Goal: Find specific page/section: Find specific page/section

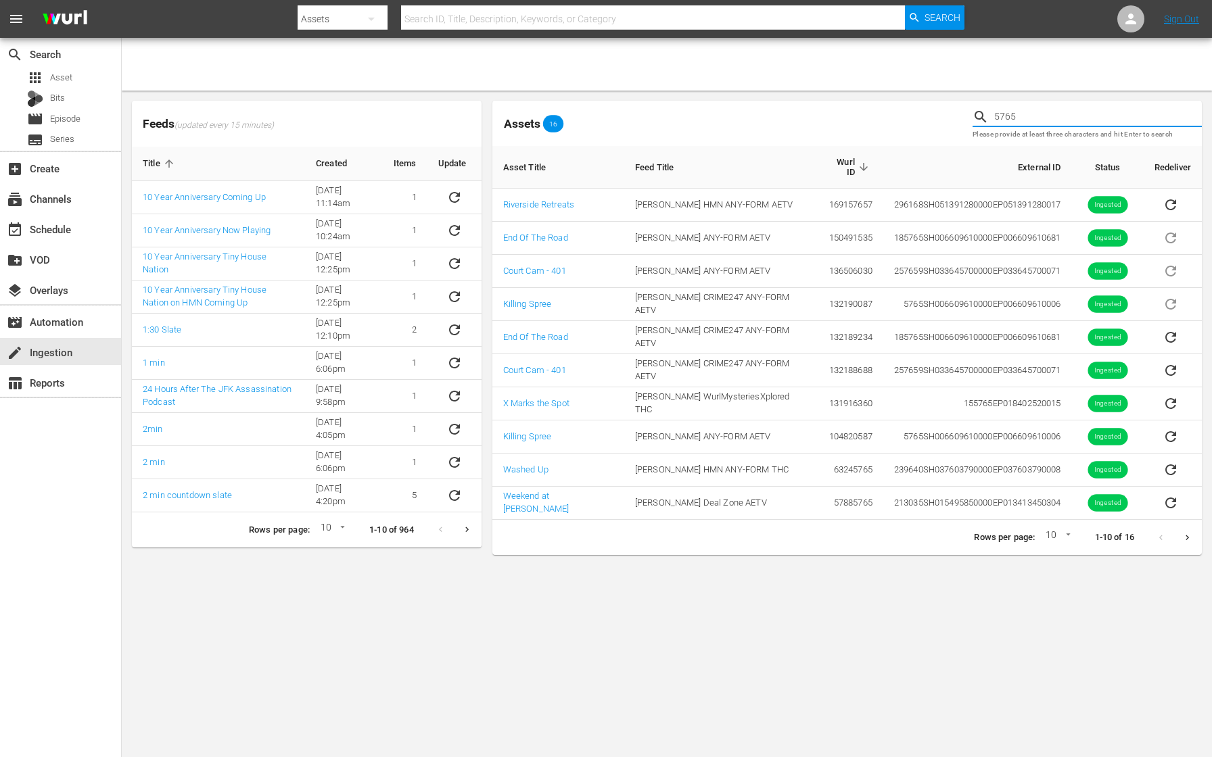
drag, startPoint x: 1059, startPoint y: 120, endPoint x: 935, endPoint y: 108, distance: 125.0
click at [935, 108] on div "Assets 16 5765 Please provide at least three characters and hit Enter to search" at bounding box center [847, 123] width 720 height 56
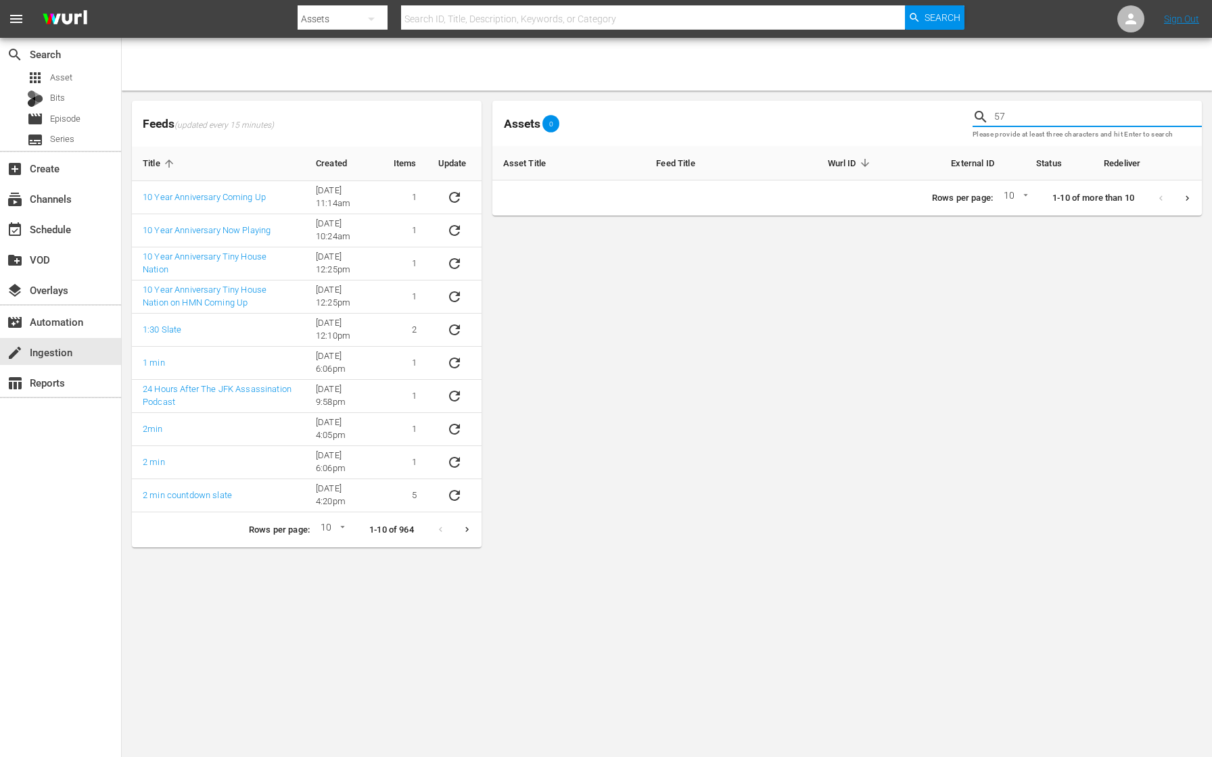
type input "5"
type input "5765"
click at [57, 325] on div "movie_filter Automation" at bounding box center [38, 320] width 76 height 12
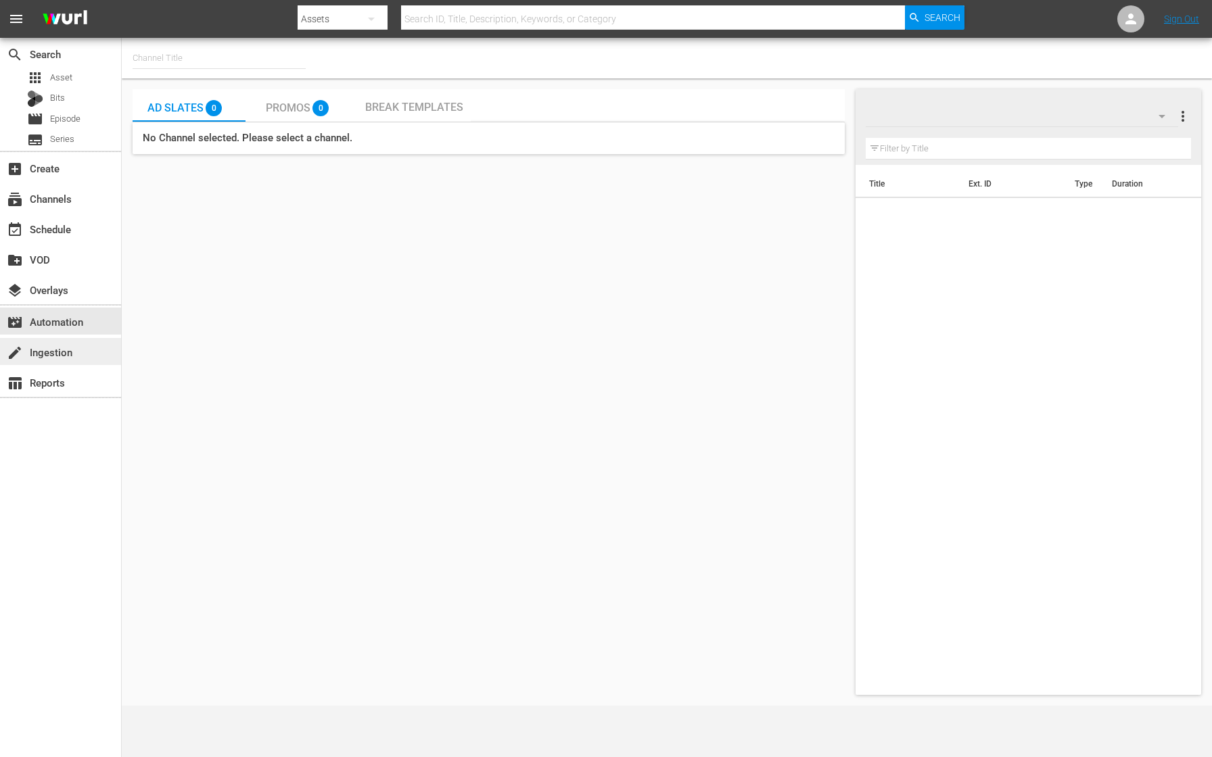
click at [57, 352] on div "create Ingestion" at bounding box center [38, 350] width 76 height 12
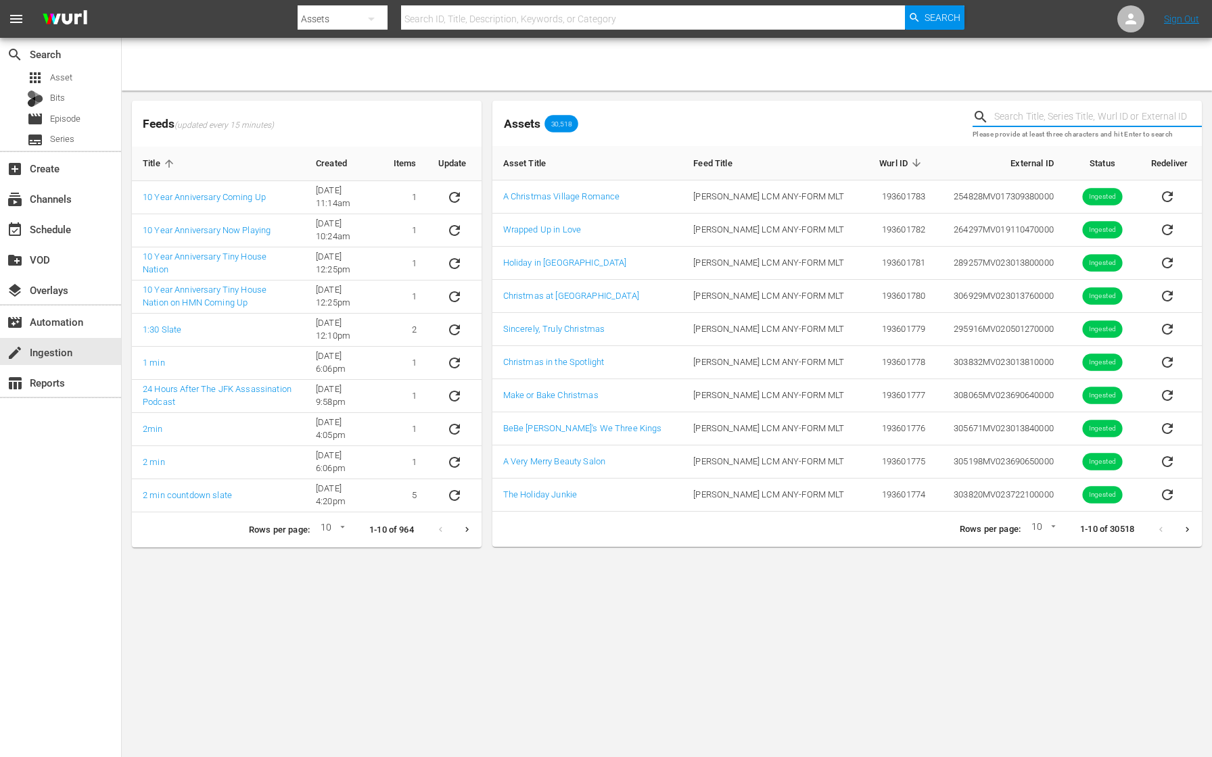
click at [1018, 114] on input "text" at bounding box center [1098, 117] width 208 height 20
paste input "5765"
type input "5765"
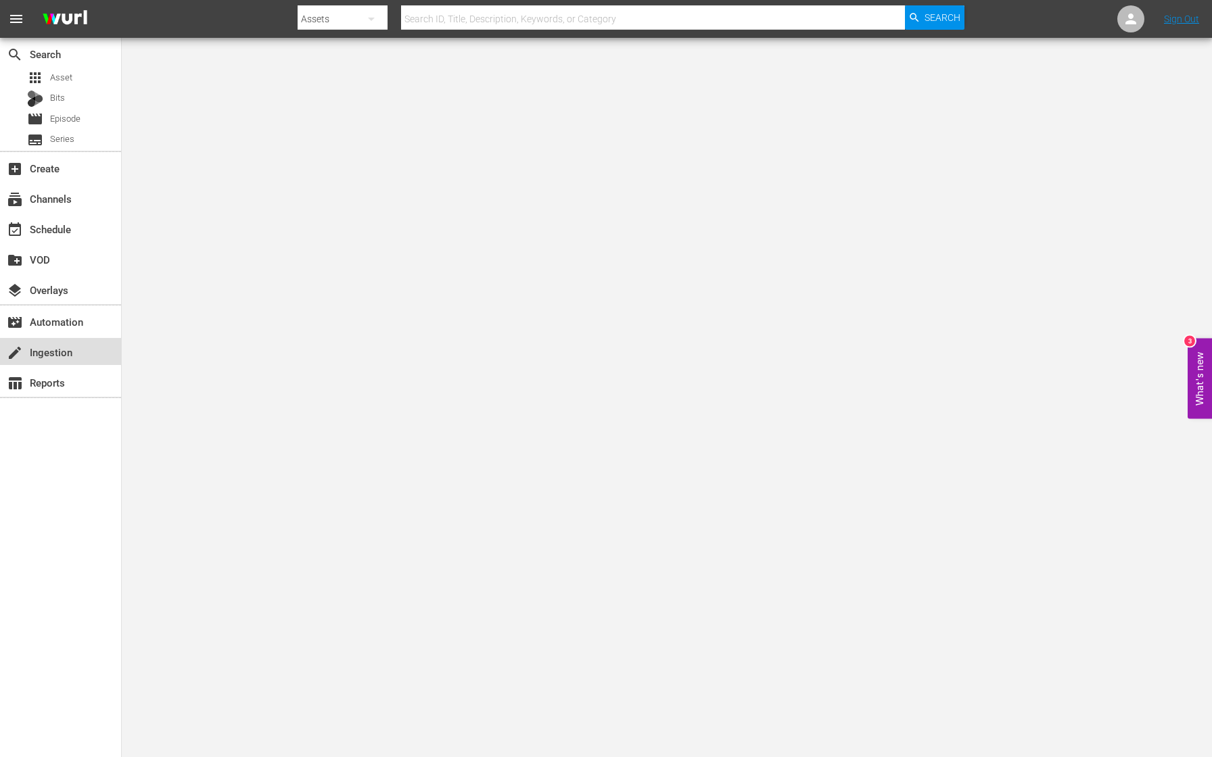
click at [64, 349] on div "create Ingestion" at bounding box center [38, 350] width 76 height 12
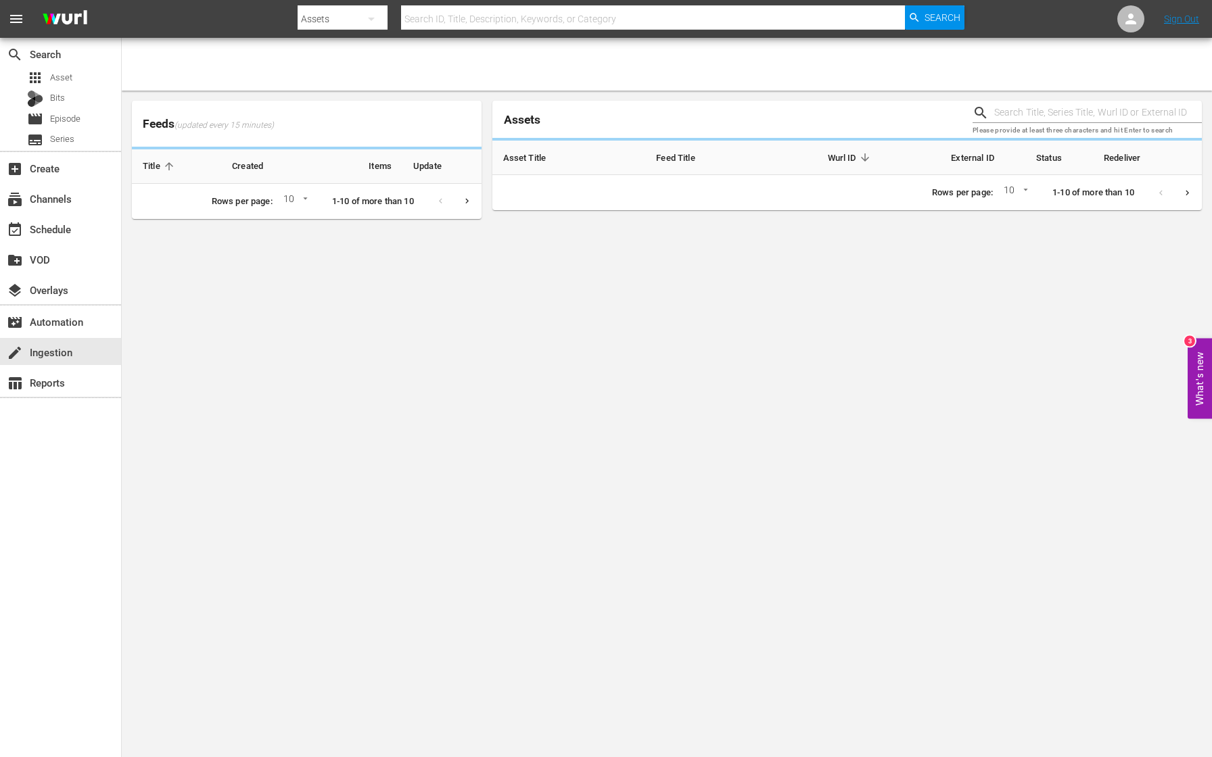
click at [1016, 113] on input "text" at bounding box center [1098, 113] width 208 height 20
paste input "5765"
type input "5765"
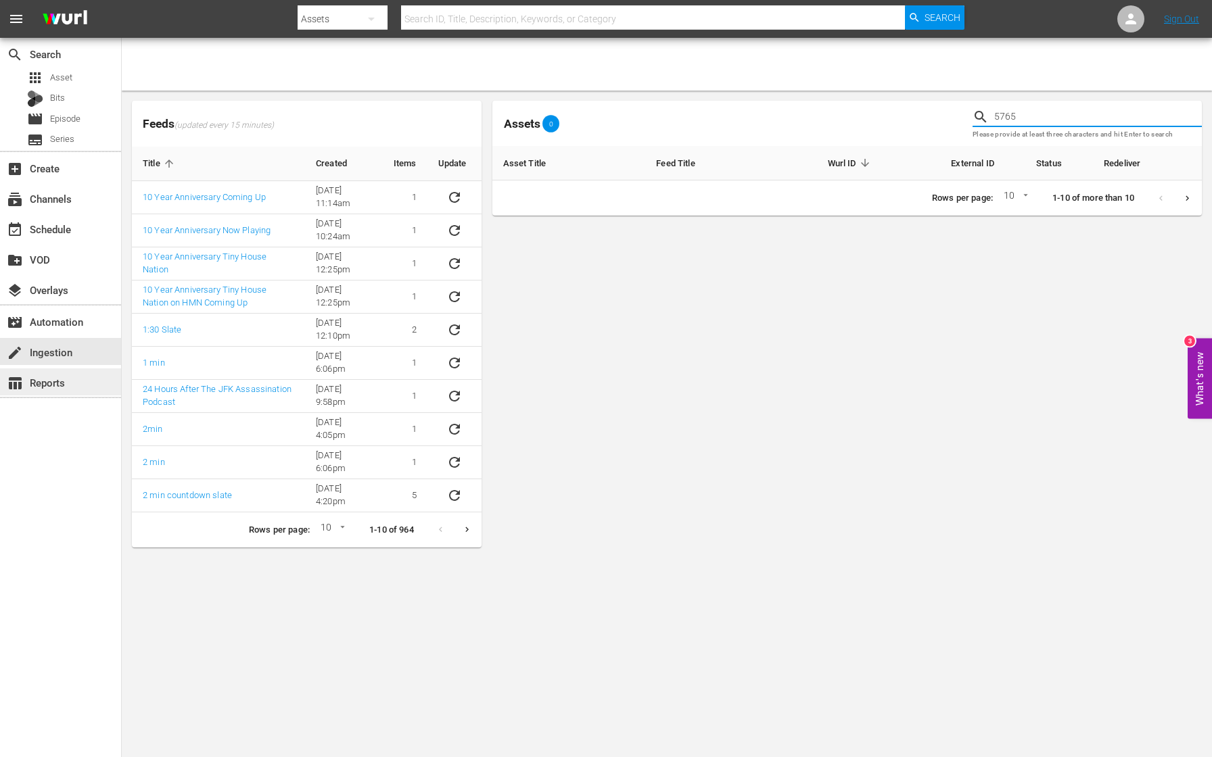
click at [54, 375] on div "table_chart Reports" at bounding box center [38, 381] width 76 height 12
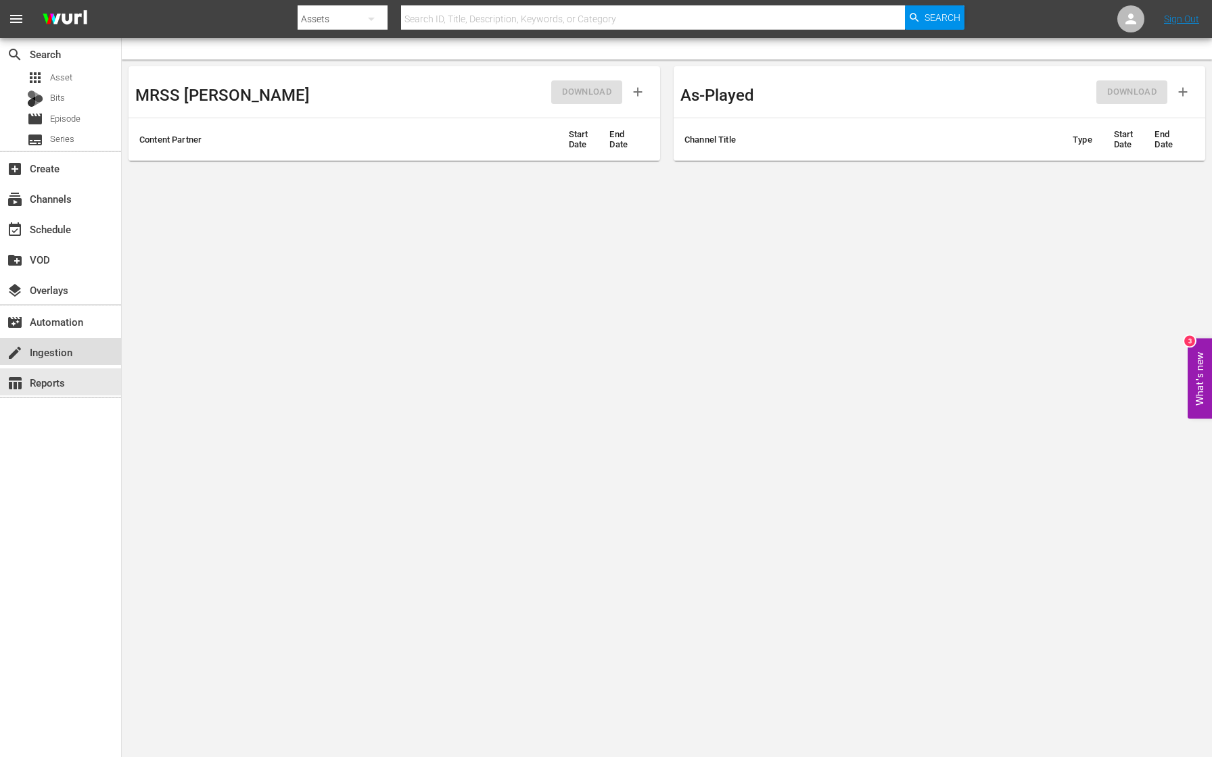
click at [70, 356] on div "create Ingestion" at bounding box center [38, 350] width 76 height 12
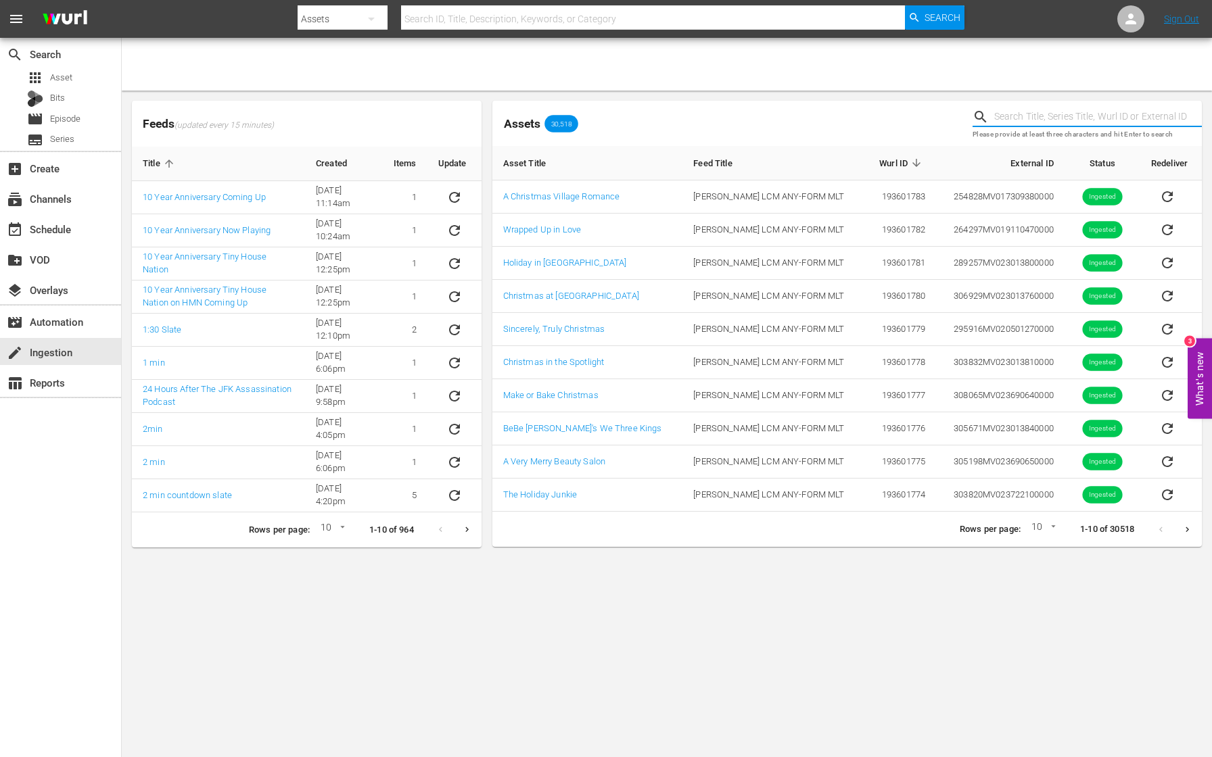
click at [1027, 116] on input "text" at bounding box center [1098, 117] width 208 height 20
type input "5765"
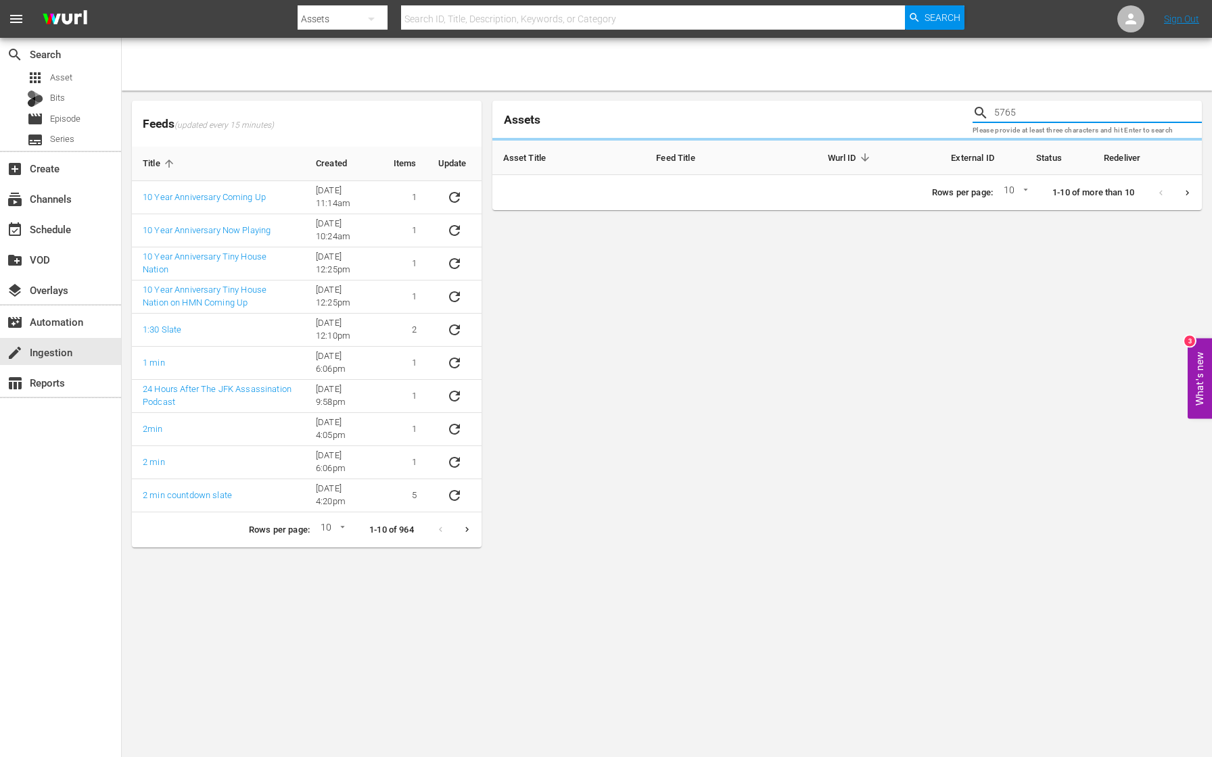
click at [1189, 195] on icon "Next page" at bounding box center [1187, 193] width 10 height 10
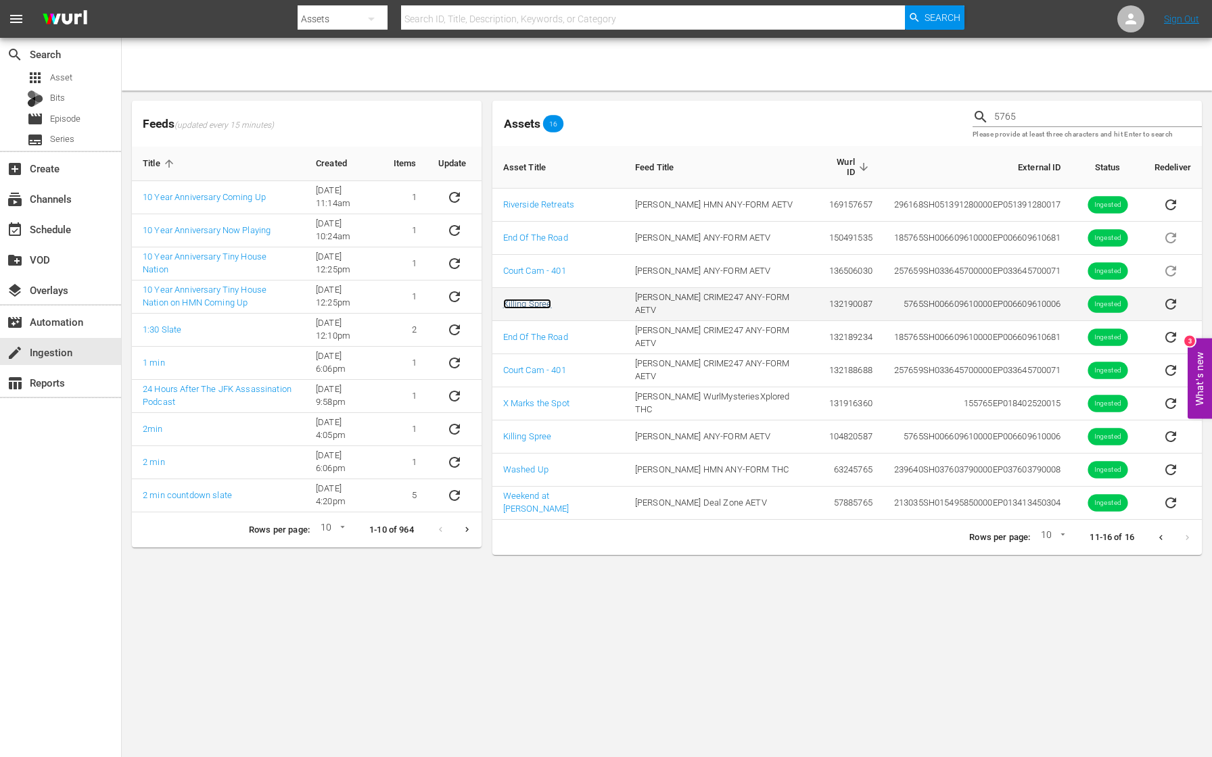
click at [534, 299] on link "Killing Spree" at bounding box center [527, 304] width 49 height 10
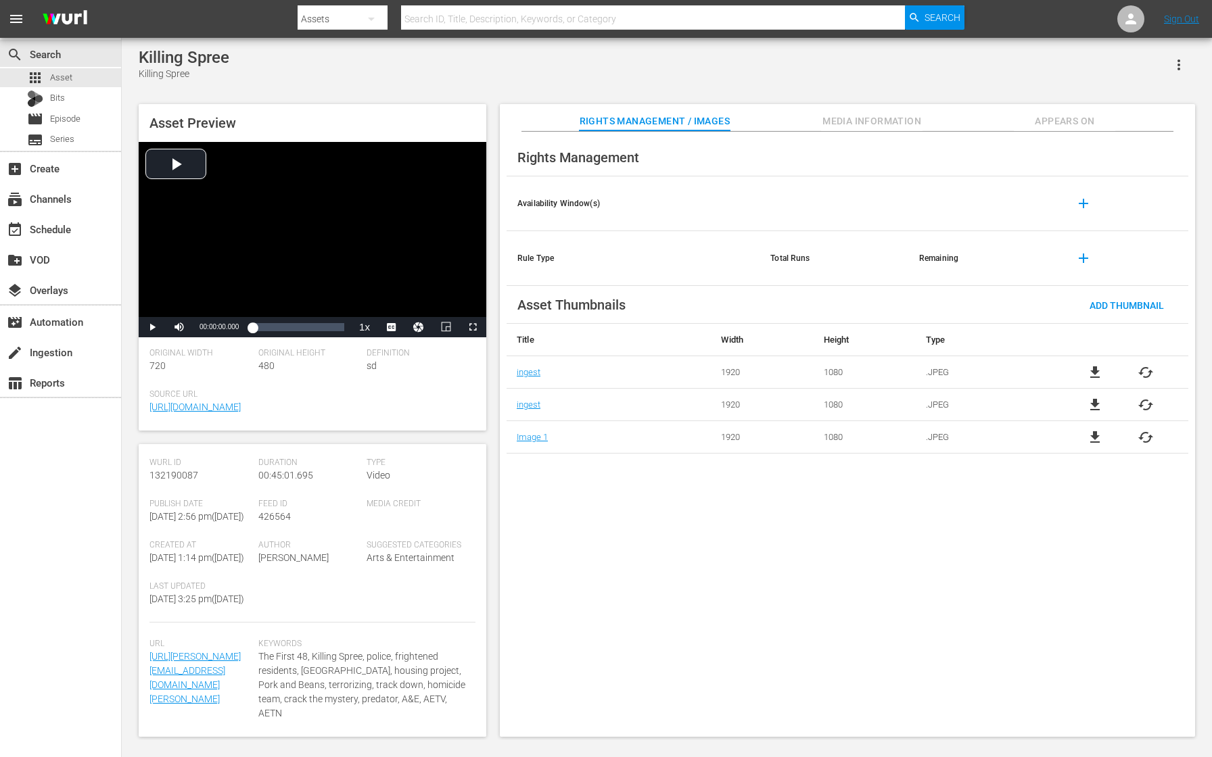
scroll to position [162, 0]
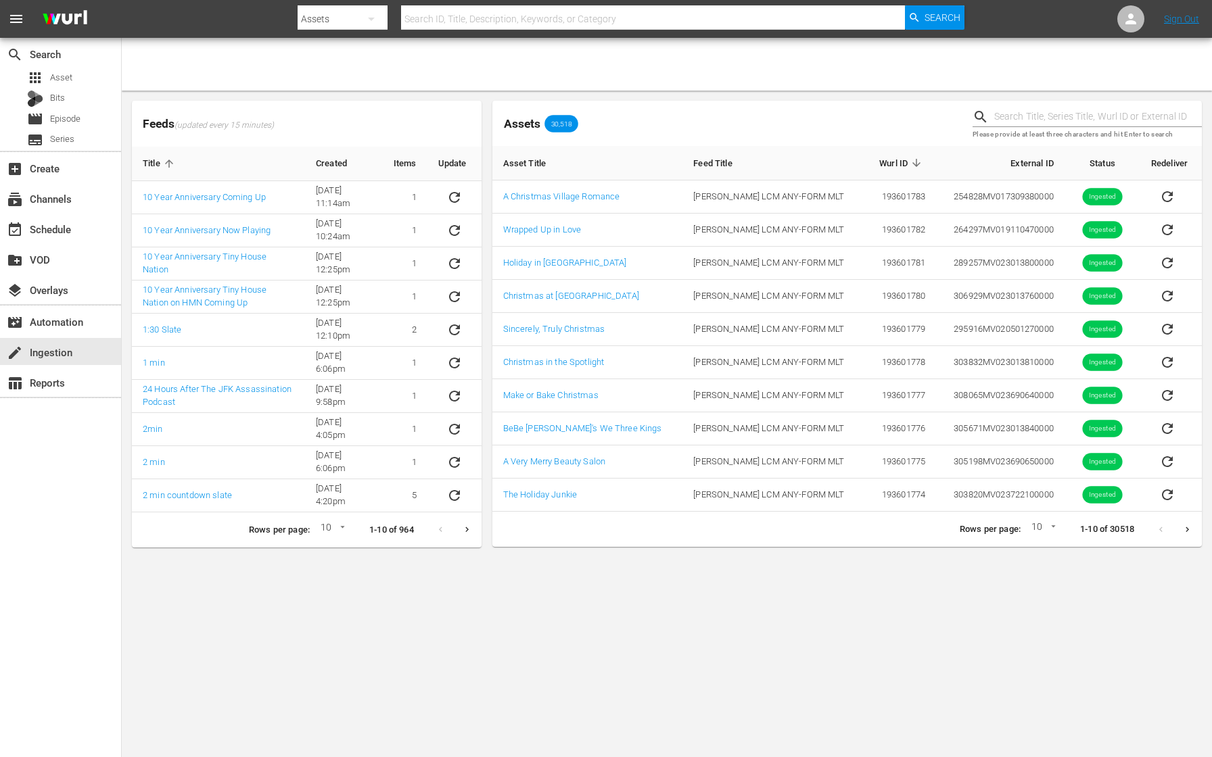
click at [1029, 111] on input "text" at bounding box center [1098, 117] width 208 height 20
type input "5765"
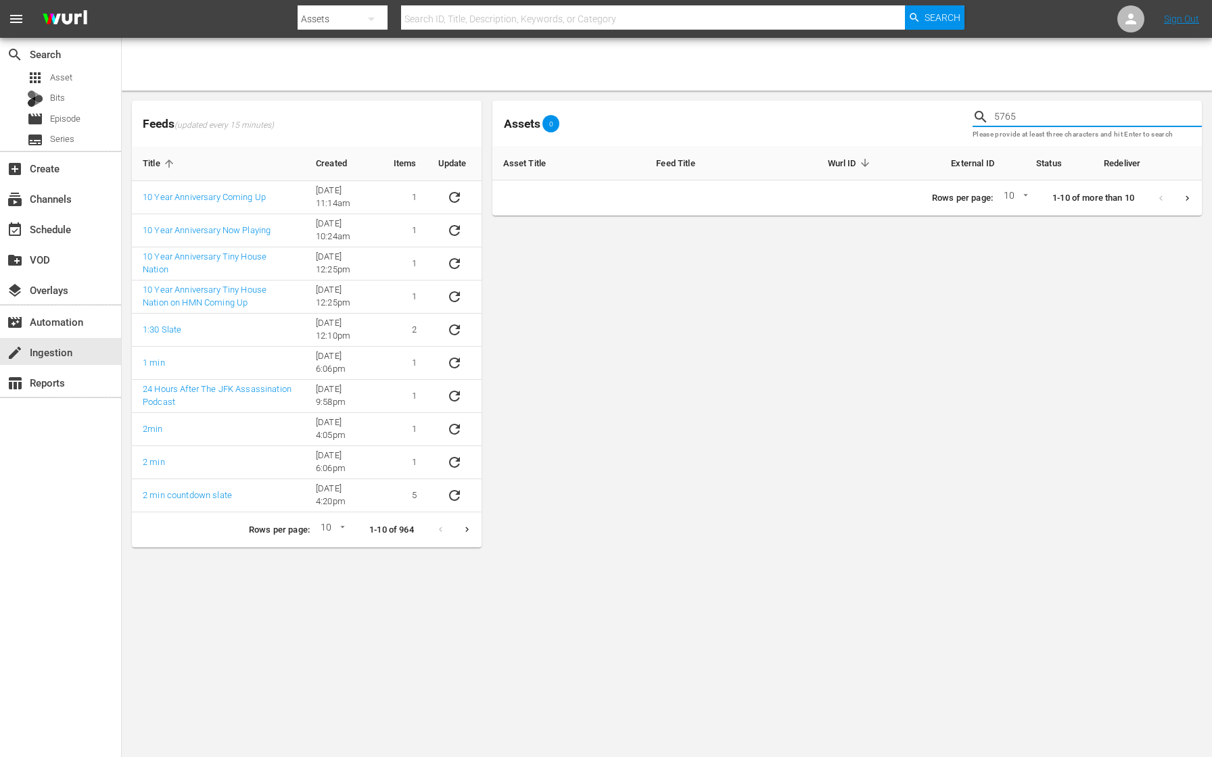
drag, startPoint x: 1050, startPoint y: 113, endPoint x: 912, endPoint y: 112, distance: 138.6
click at [912, 112] on div "Assets 0 5765 Please provide at least three characters and hit Enter to search" at bounding box center [847, 123] width 720 height 56
type input "5765"
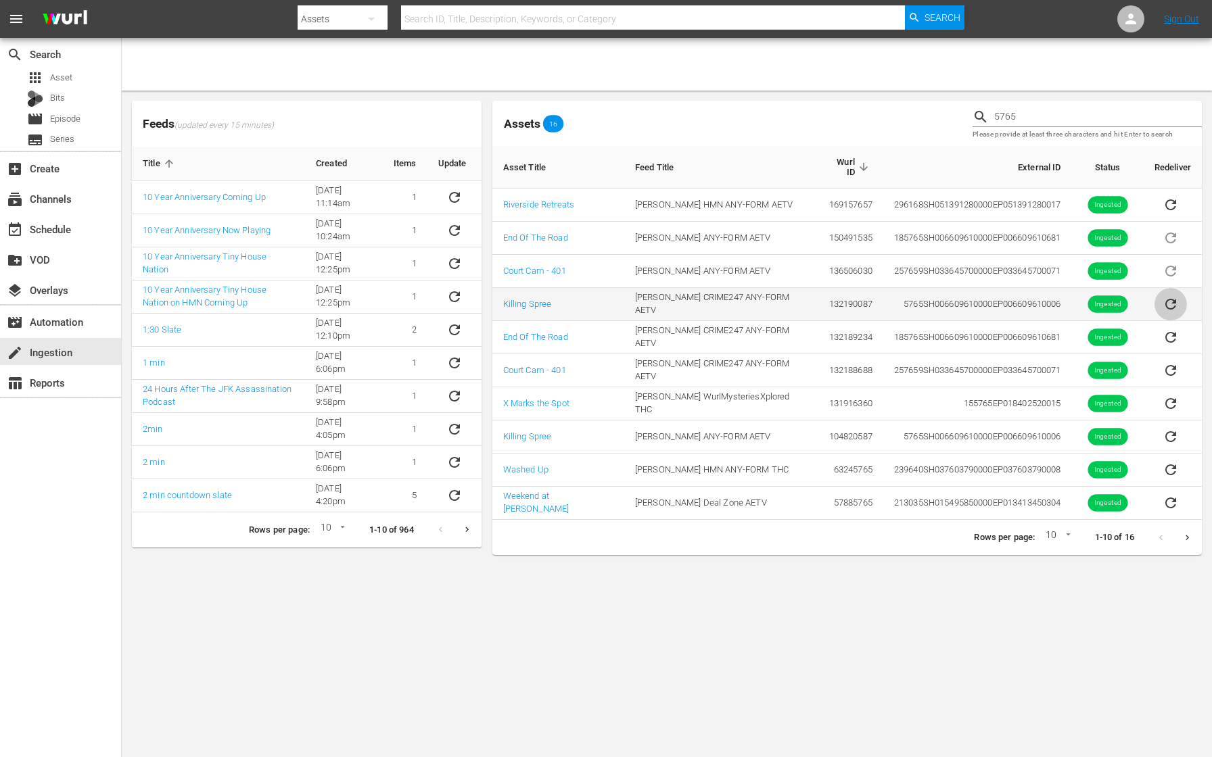
click at [1162, 296] on icon "sticky table" at bounding box center [1170, 304] width 16 height 16
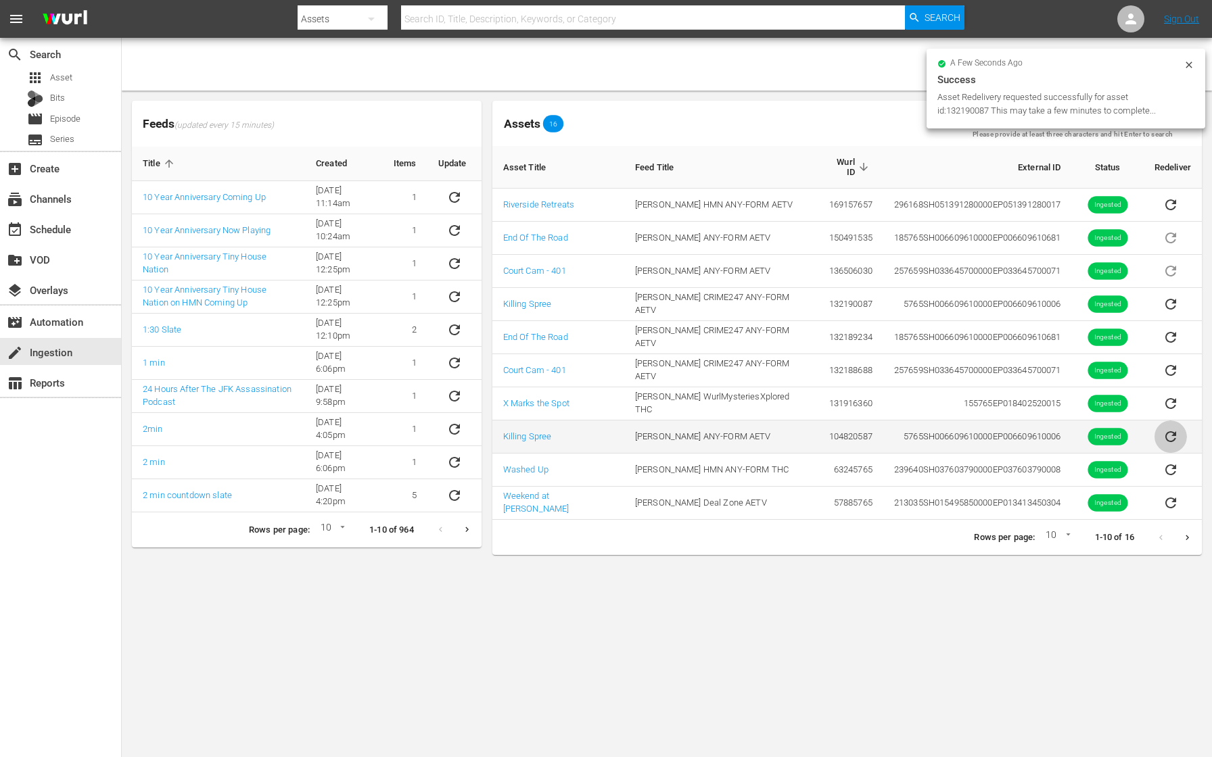
click at [1166, 431] on icon "sticky table" at bounding box center [1170, 437] width 16 height 16
